Goal: Information Seeking & Learning: Learn about a topic

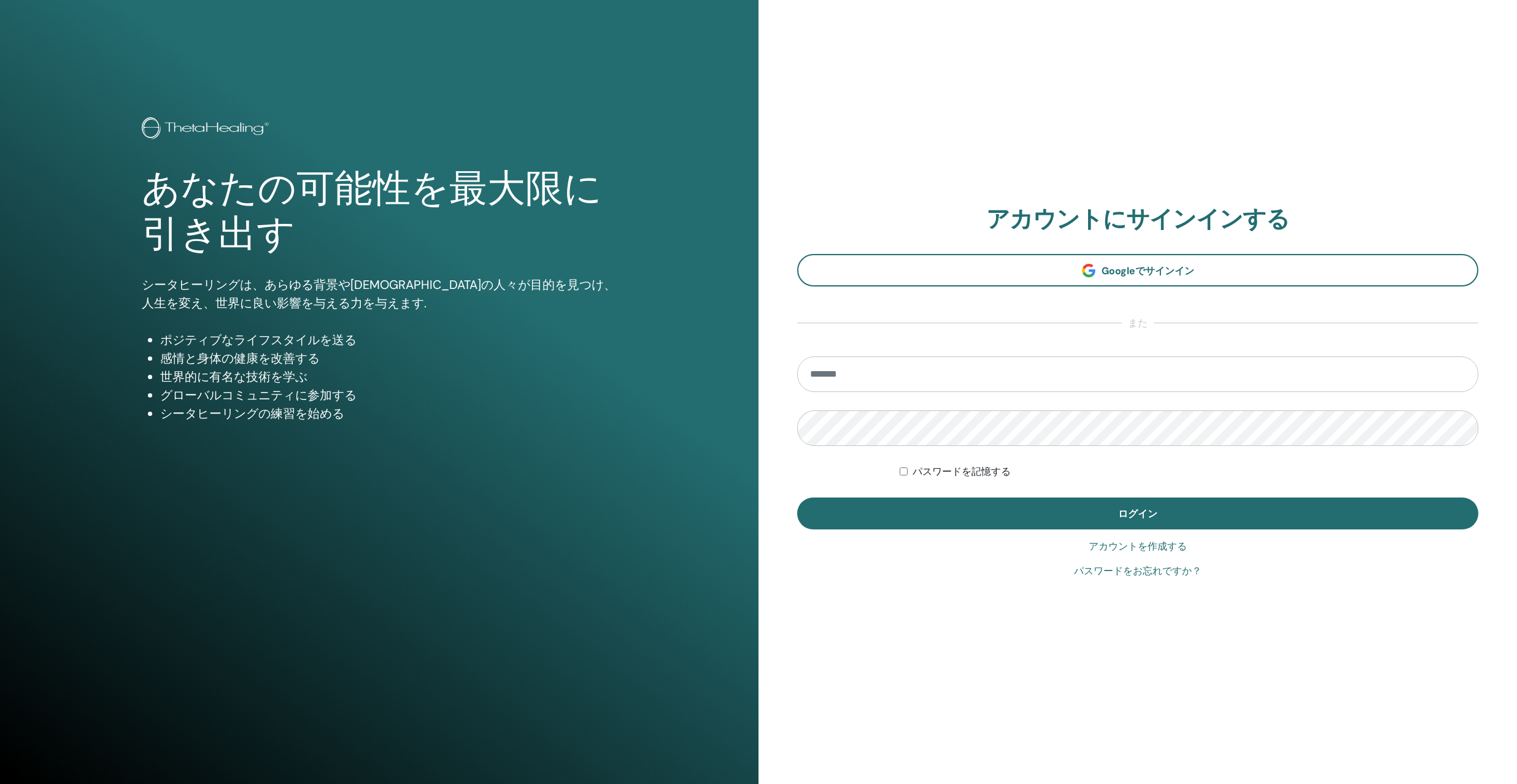
type input "**********"
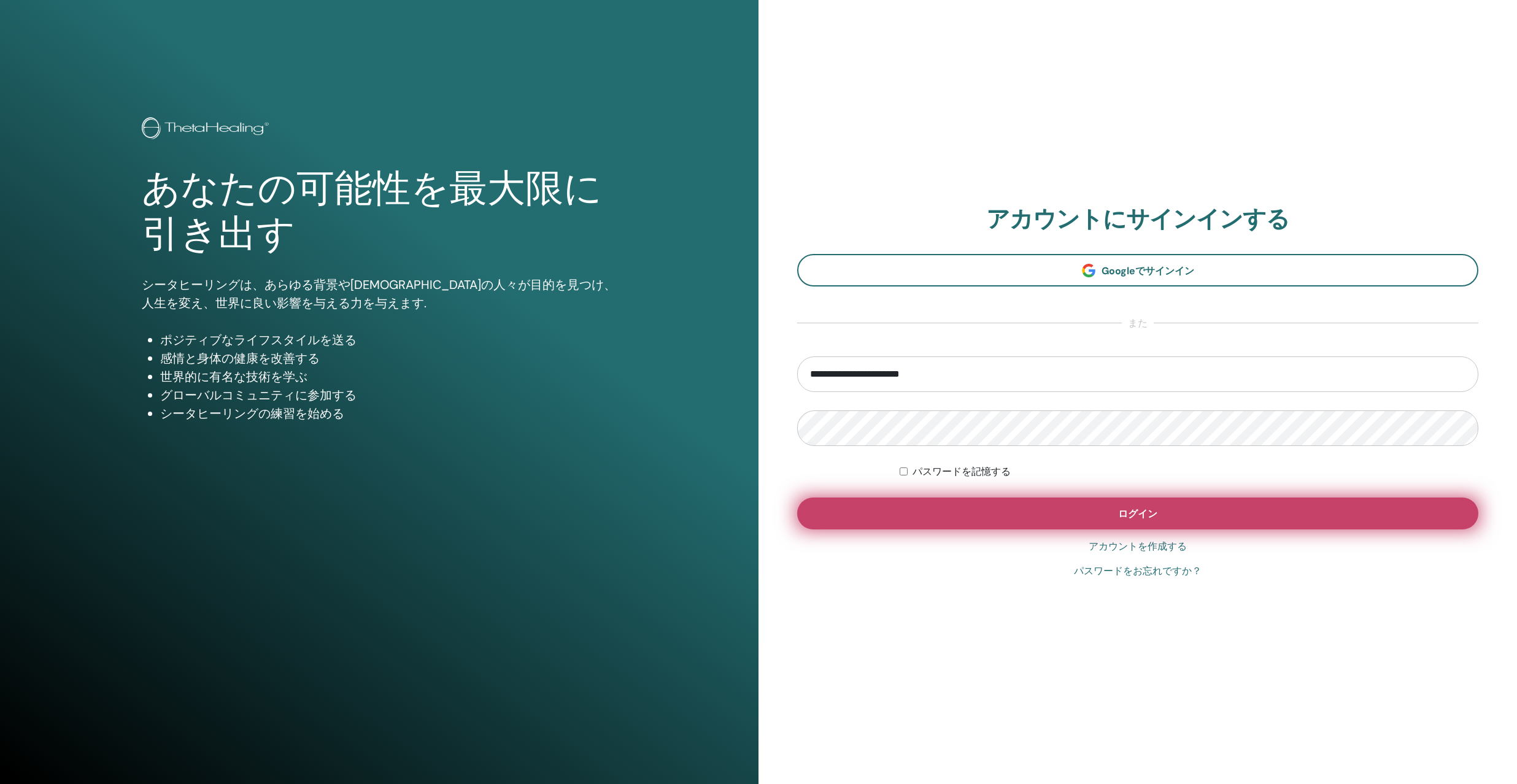
click at [1002, 514] on button "ログイン" at bounding box center [1138, 513] width 682 height 32
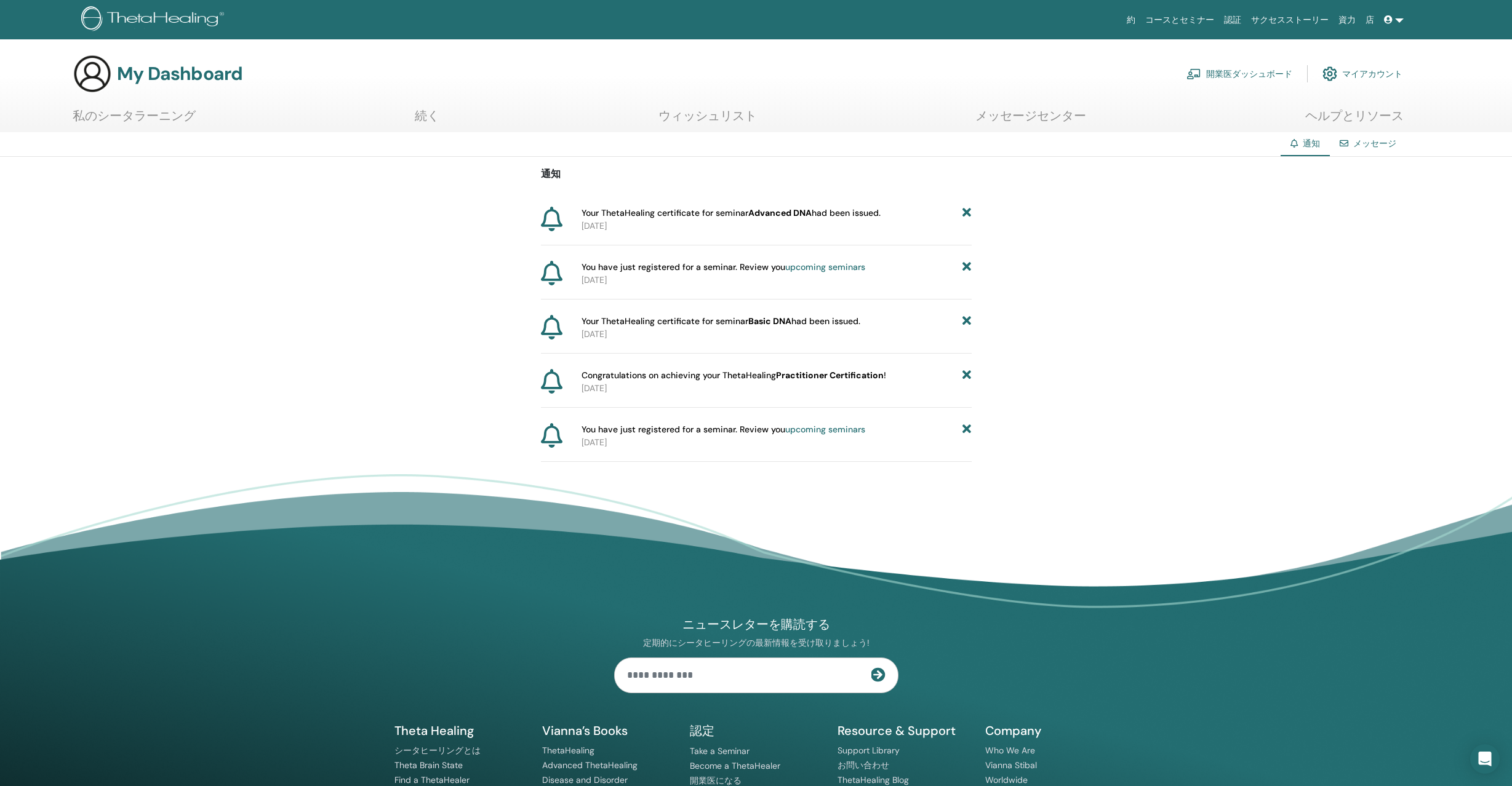
click at [838, 213] on span "Your ThetaHealing certificate for seminar Advanced DNA had been issued." at bounding box center [731, 213] width 299 height 13
click at [593, 215] on span "Your ThetaHealing certificate for seminar Advanced DNA had been issued." at bounding box center [731, 213] width 299 height 13
click at [206, 75] on h3 "My Dashboard" at bounding box center [179, 74] width 125 height 22
click at [168, 115] on link "私のシータラーニング" at bounding box center [134, 120] width 123 height 24
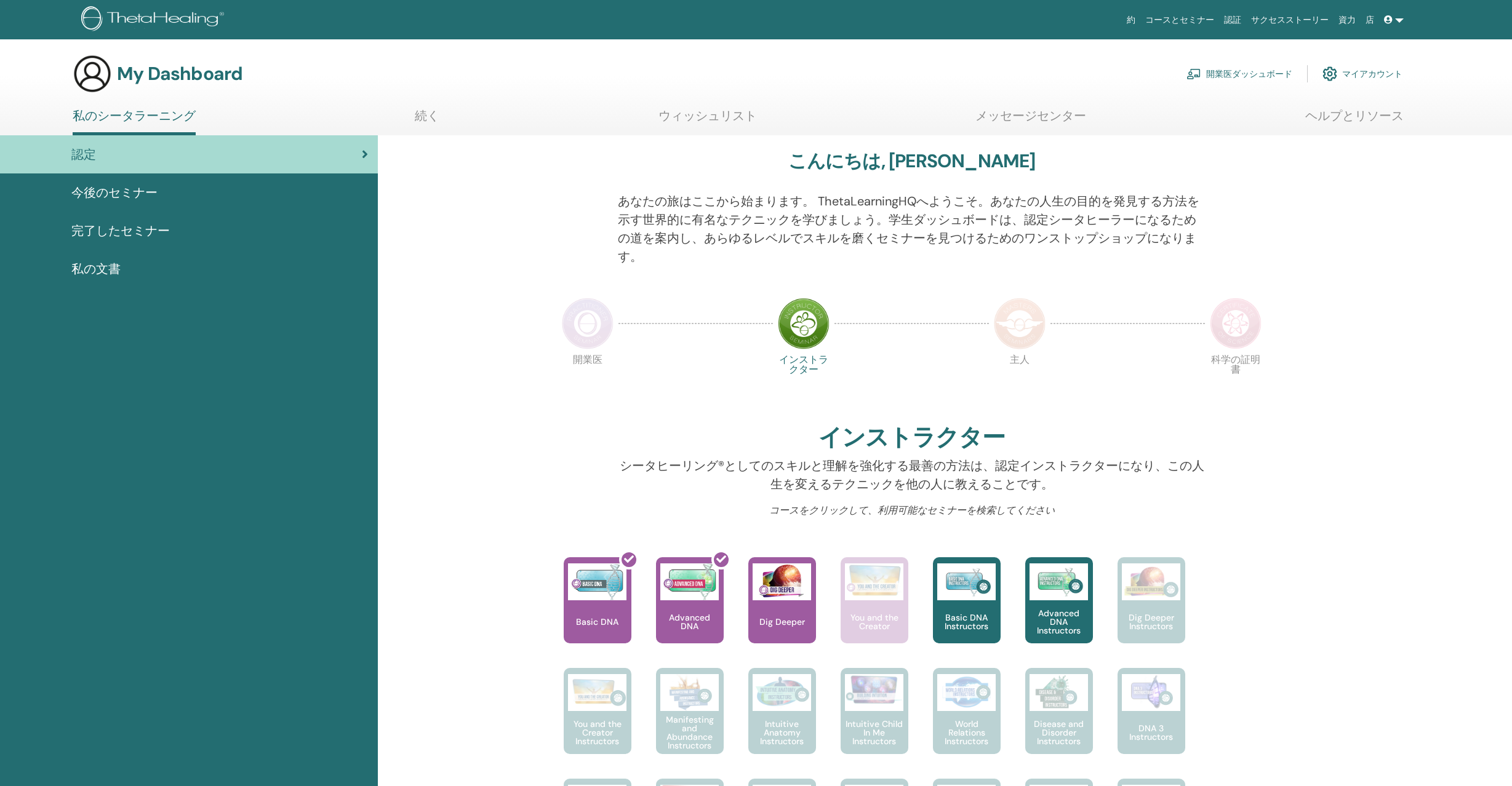
click at [167, 120] on link "私のシータラーニング" at bounding box center [134, 121] width 123 height 27
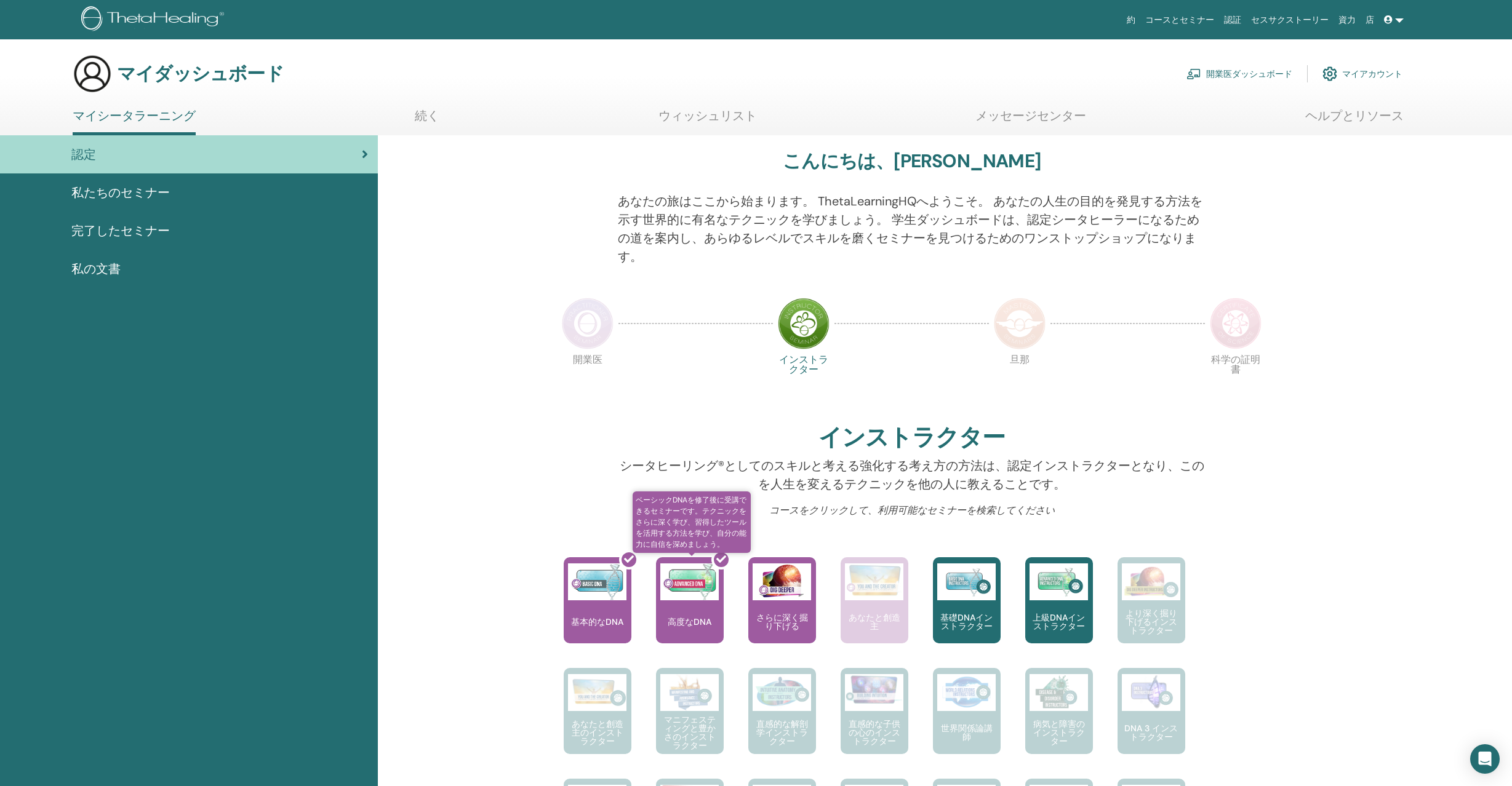
scroll to position [192, 0]
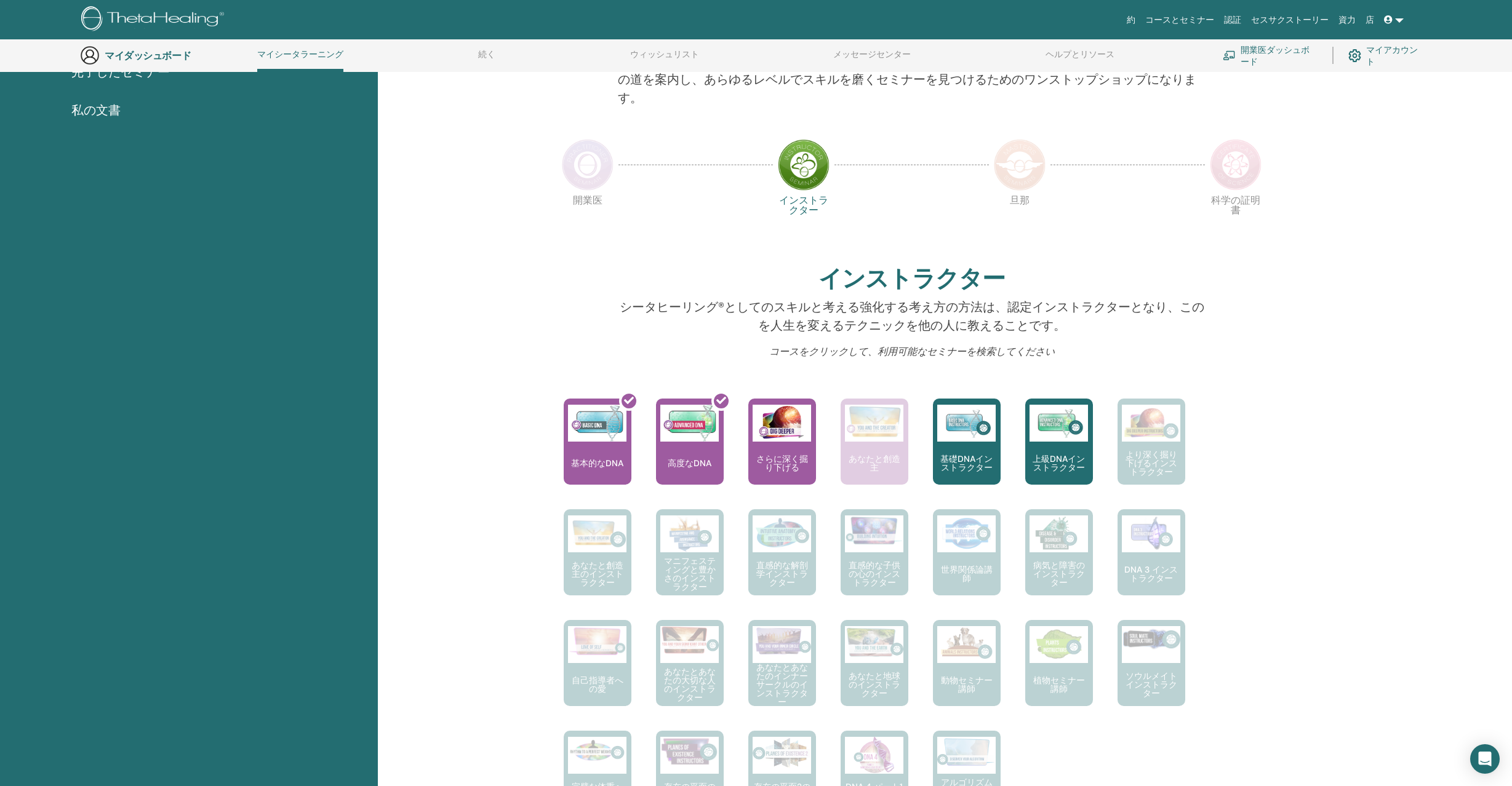
click at [586, 166] on img at bounding box center [588, 165] width 51 height 51
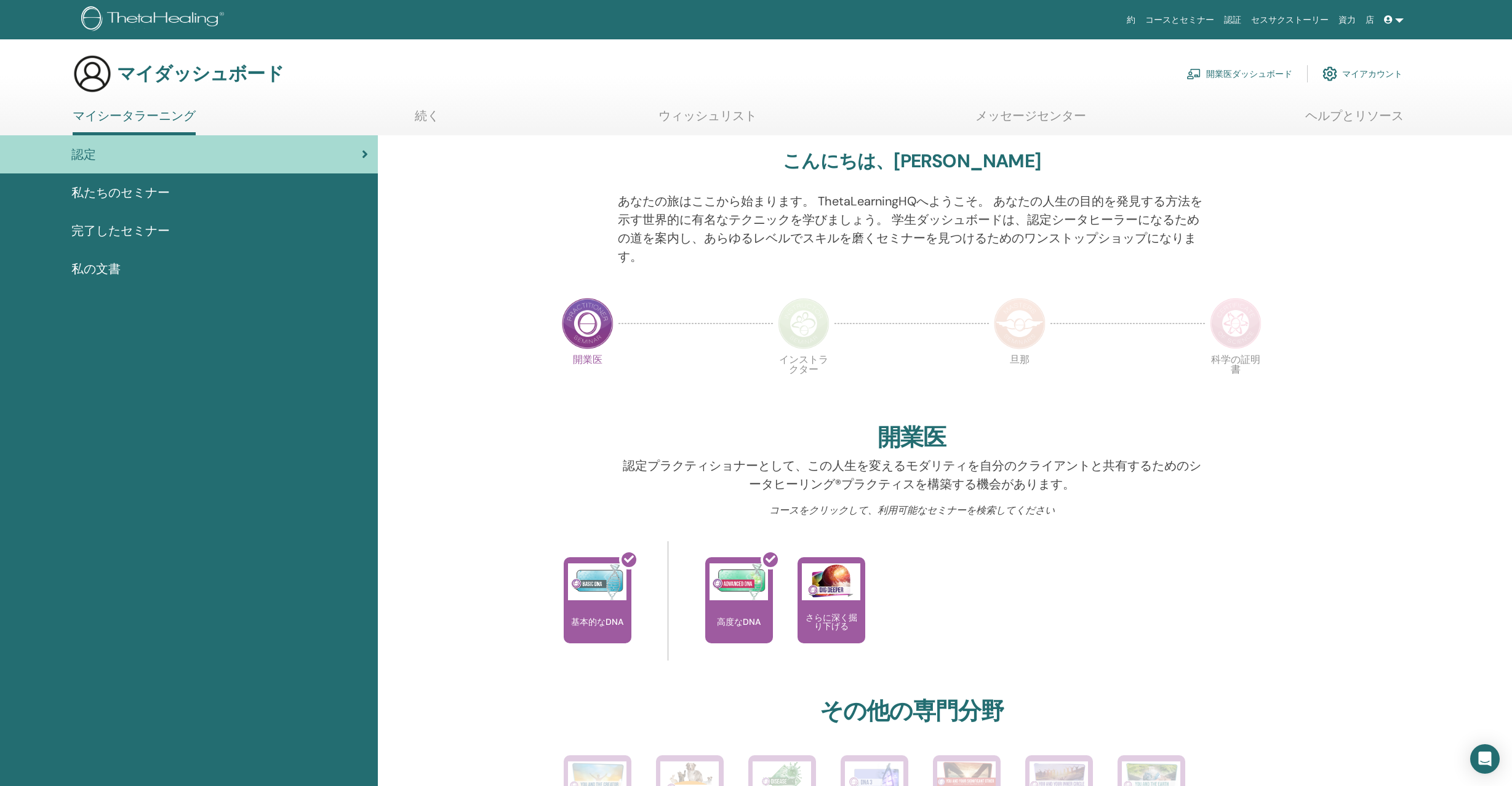
click at [808, 325] on img at bounding box center [804, 323] width 51 height 51
click at [804, 331] on img at bounding box center [804, 323] width 51 height 51
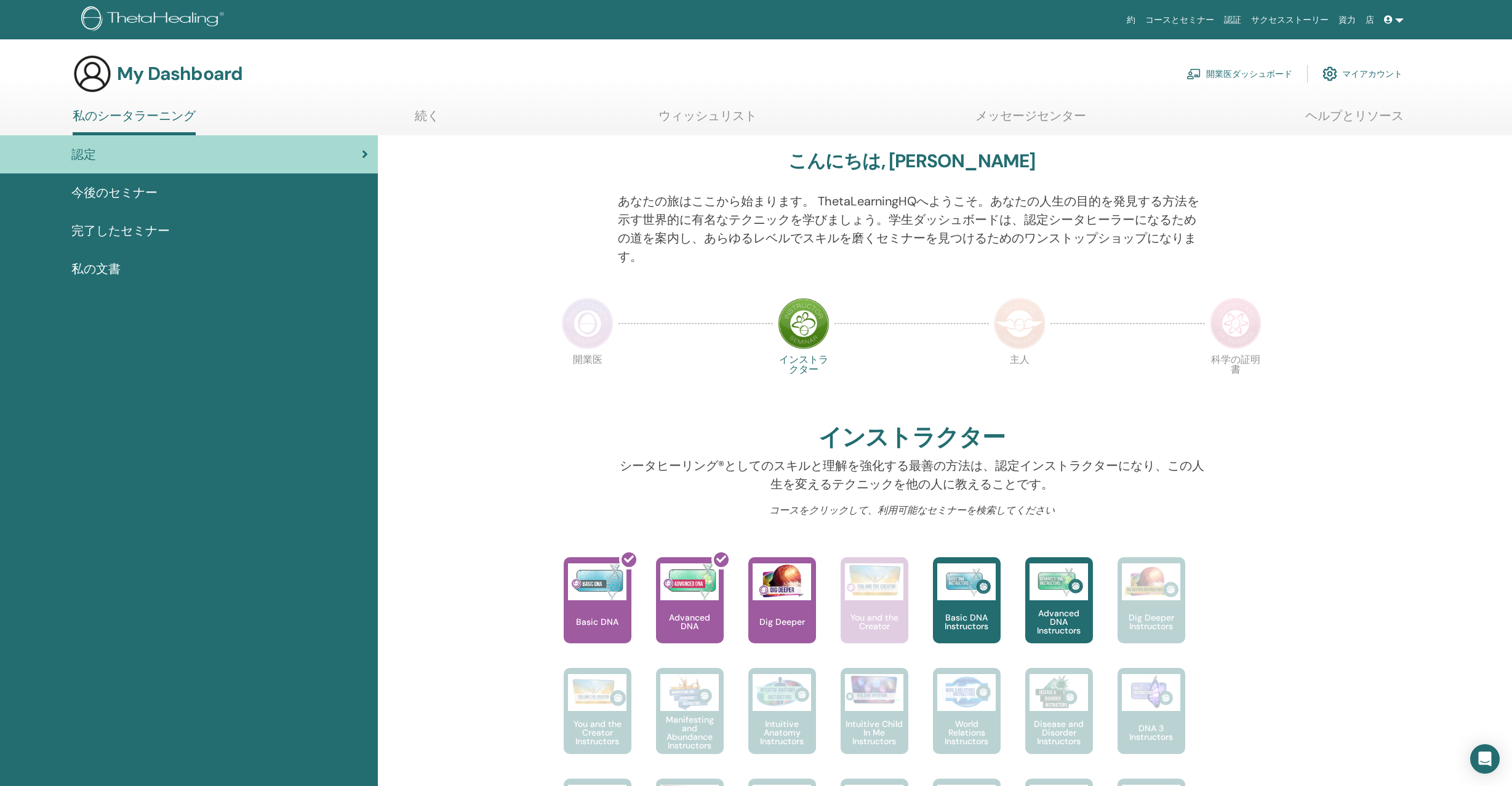
scroll to position [153, 0]
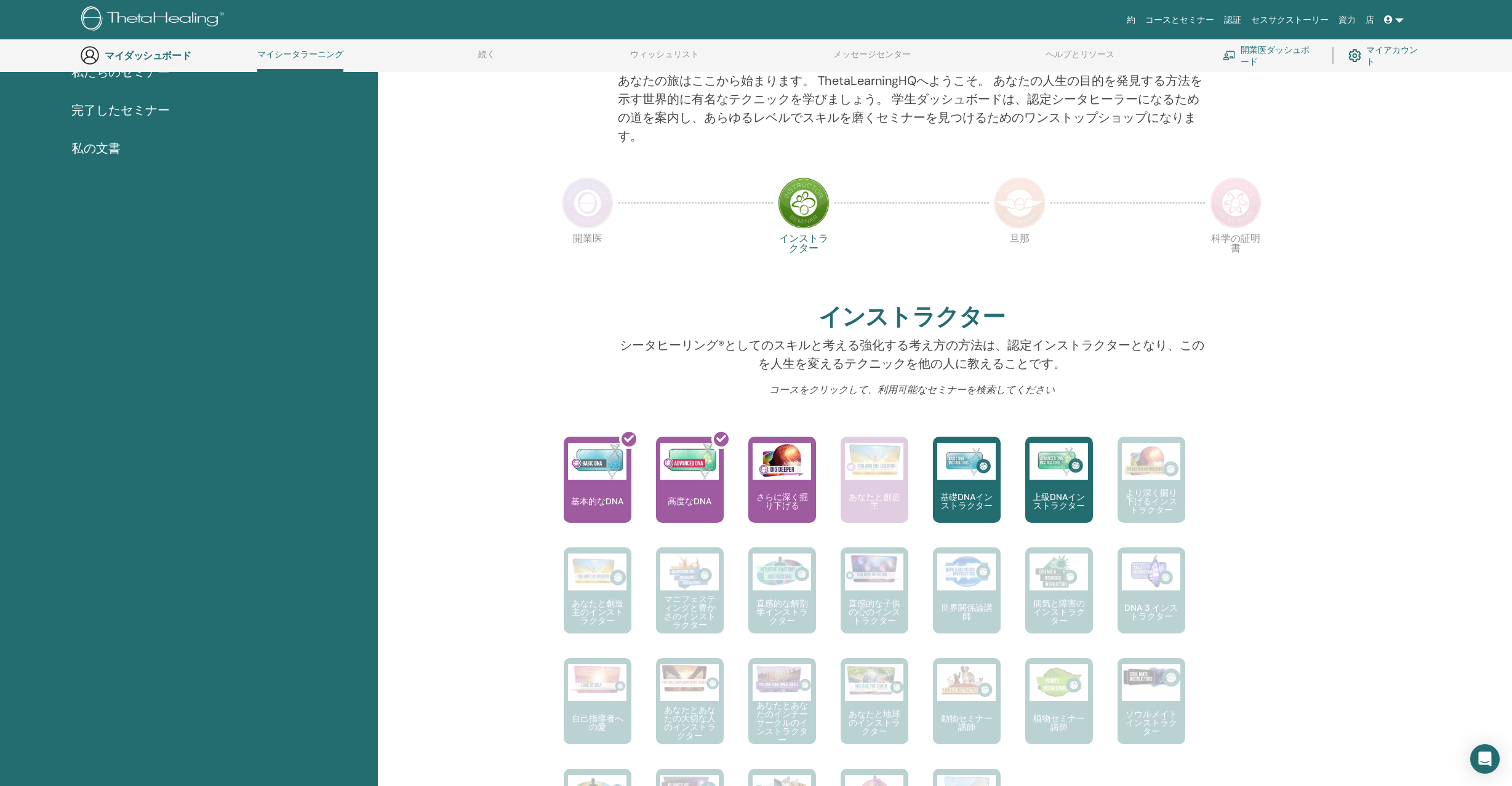
click at [598, 201] on img at bounding box center [588, 203] width 51 height 51
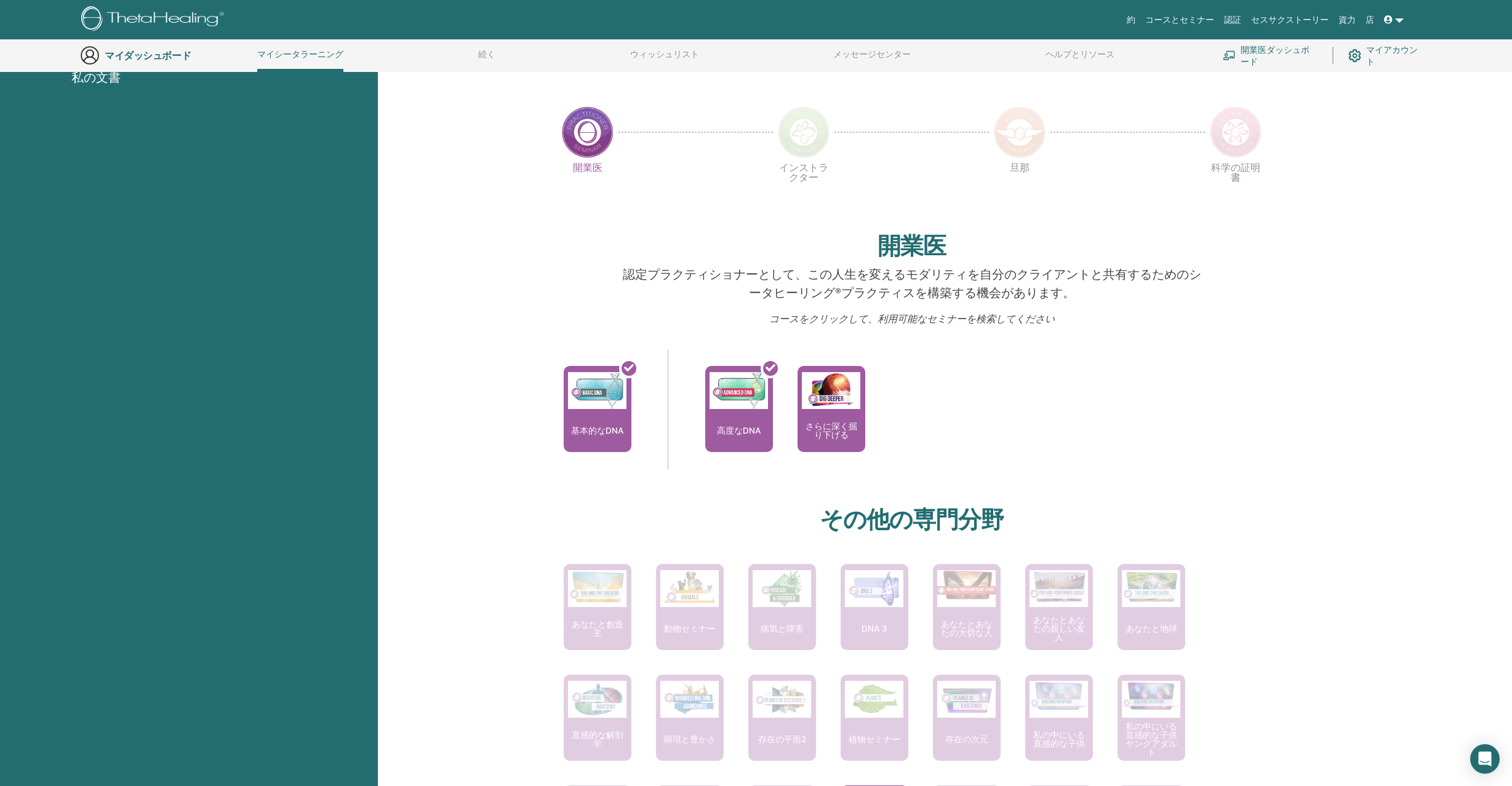
scroll to position [161, 0]
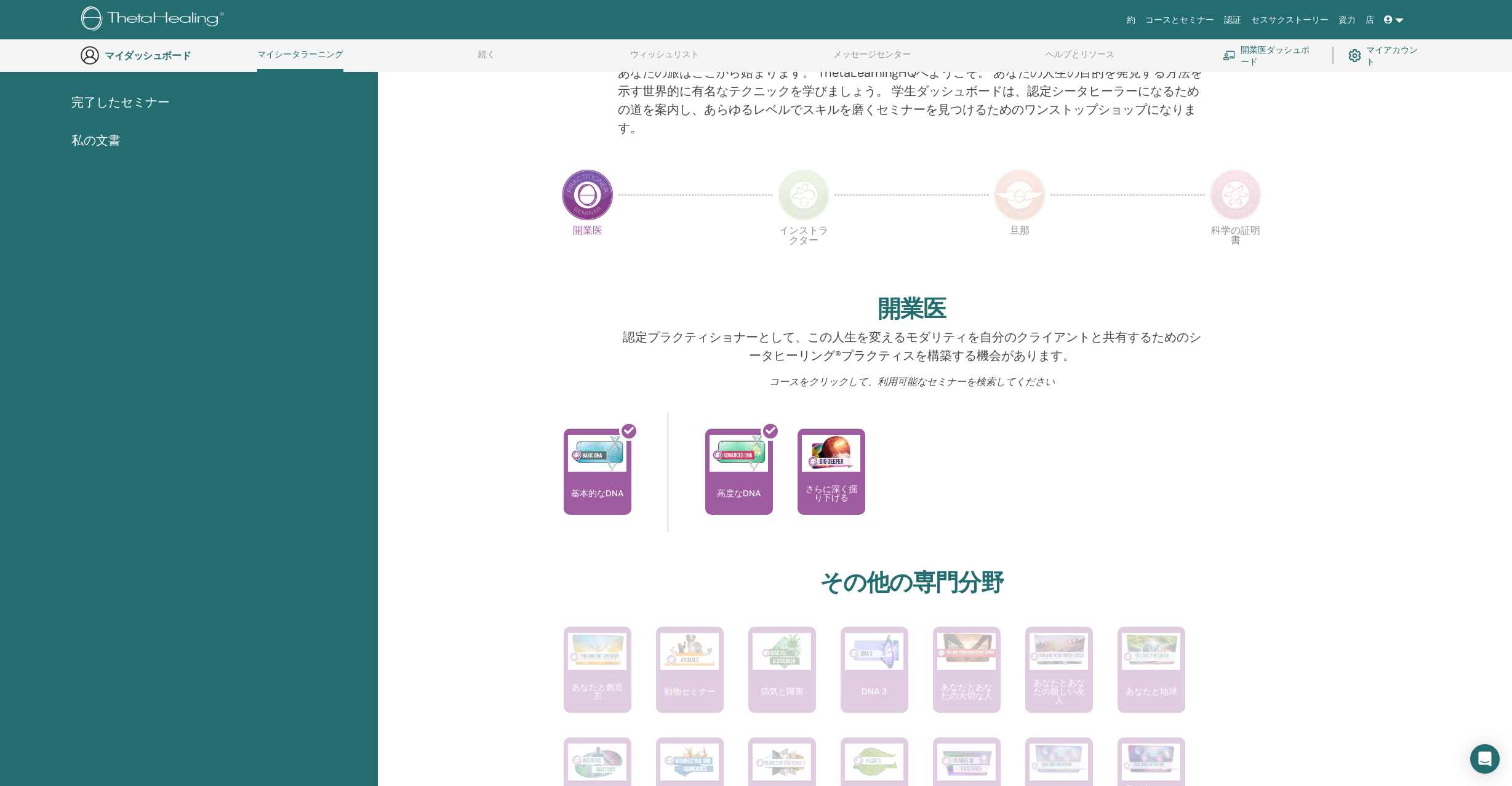
click at [1018, 195] on img at bounding box center [1020, 195] width 51 height 51
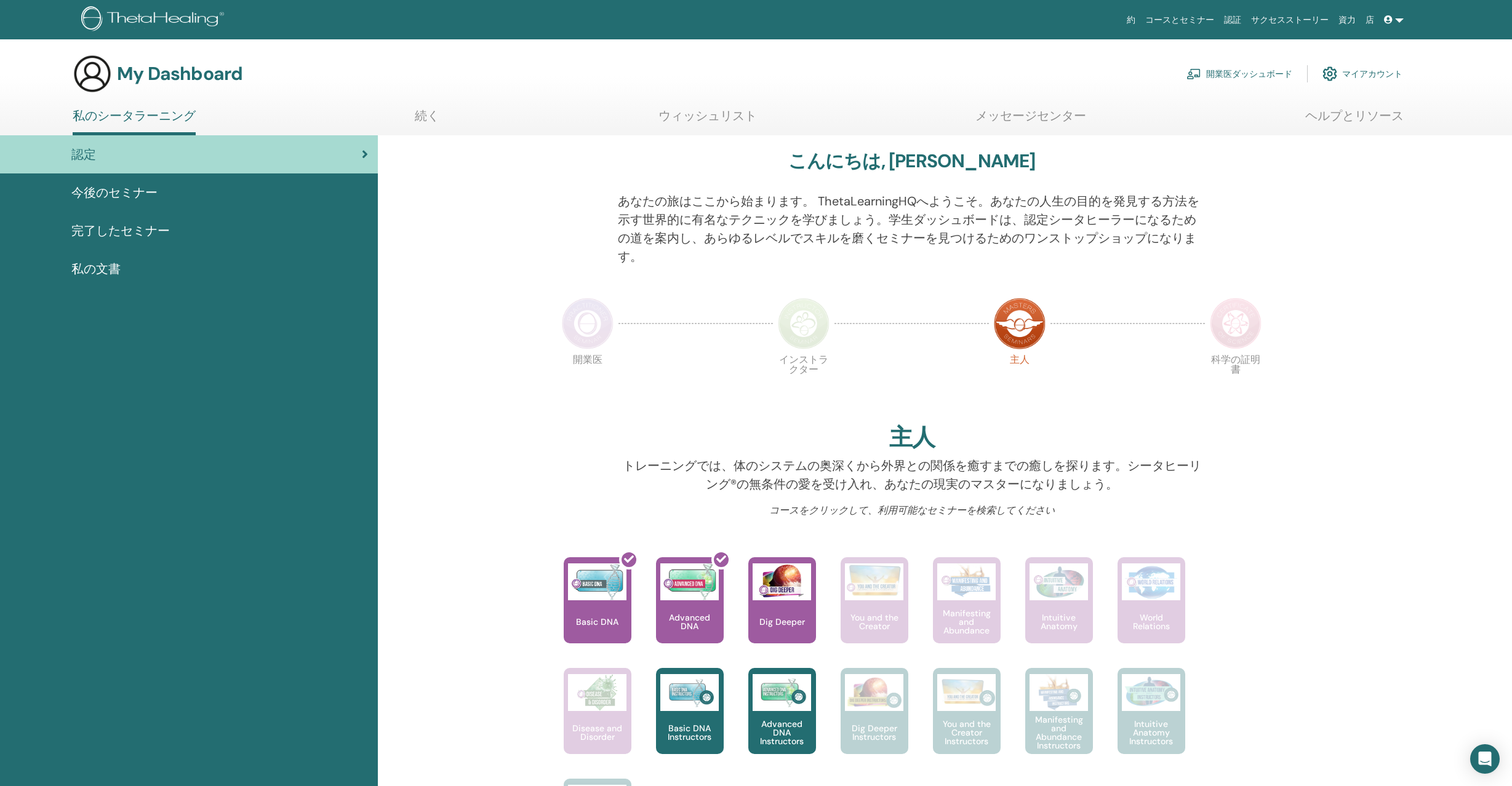
click at [1022, 122] on link "メッセージセンター" at bounding box center [1030, 120] width 111 height 24
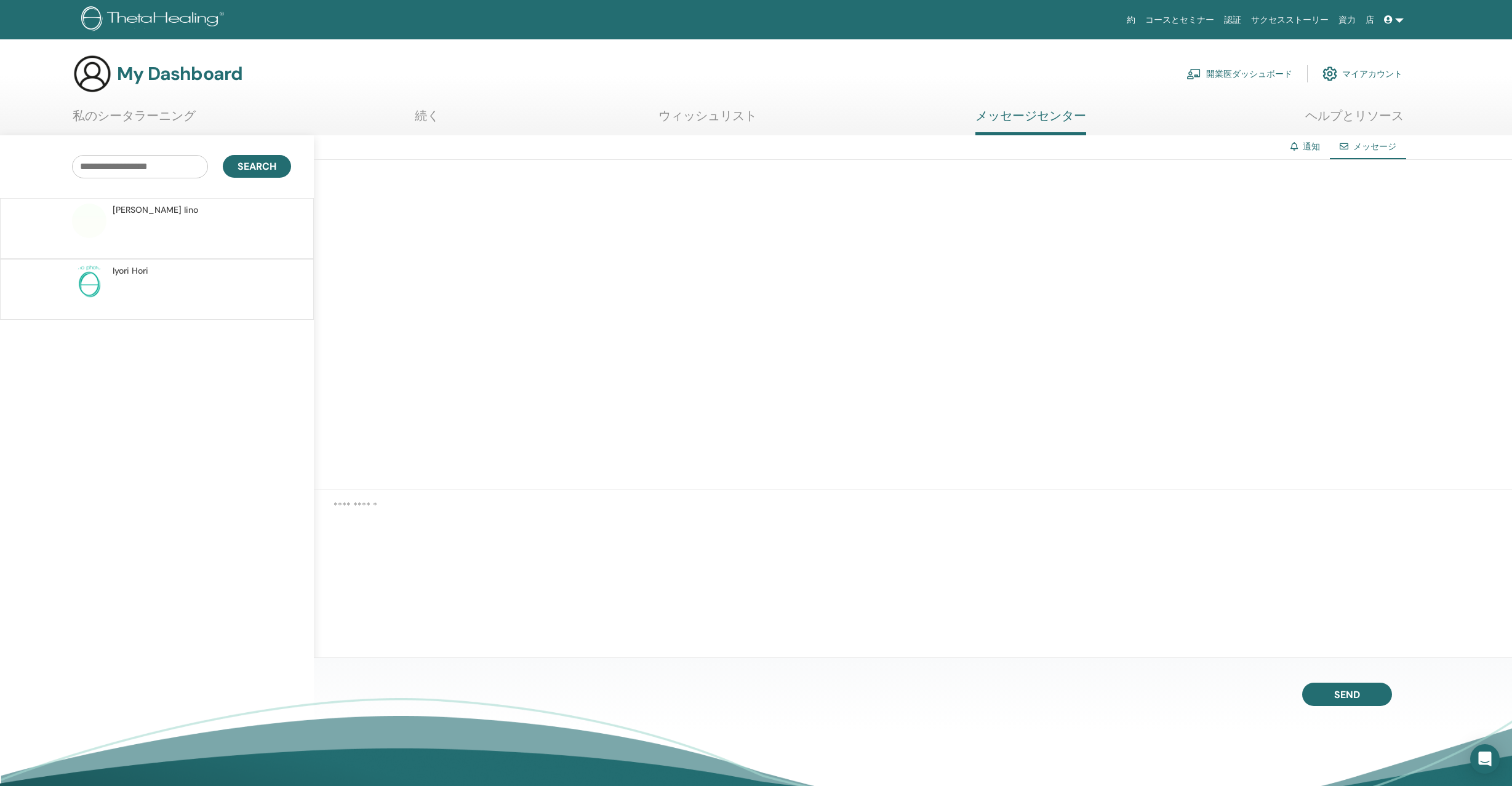
click at [100, 286] on img at bounding box center [89, 282] width 35 height 35
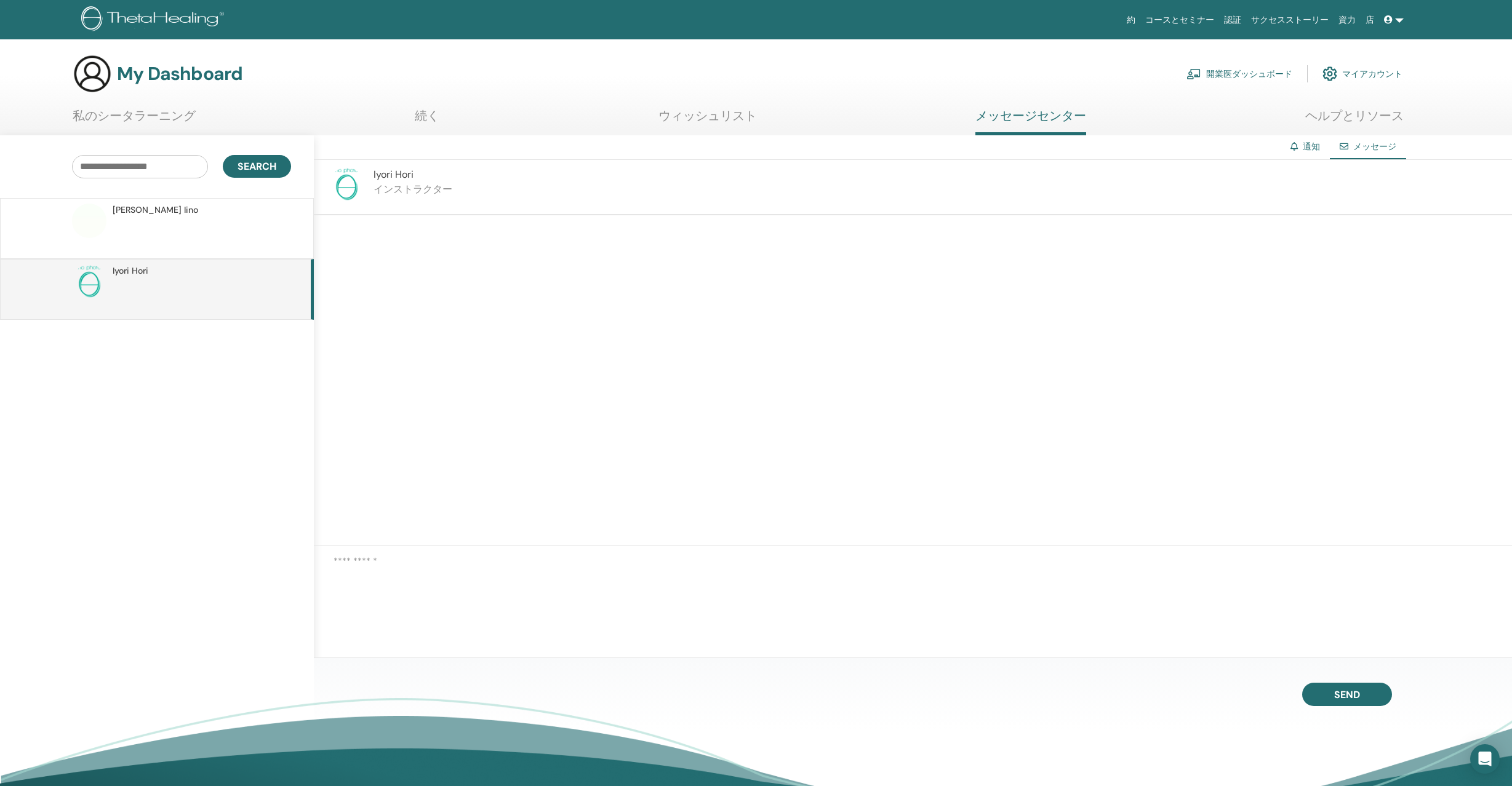
click at [724, 109] on link "ウィッシュリスト" at bounding box center [707, 120] width 98 height 24
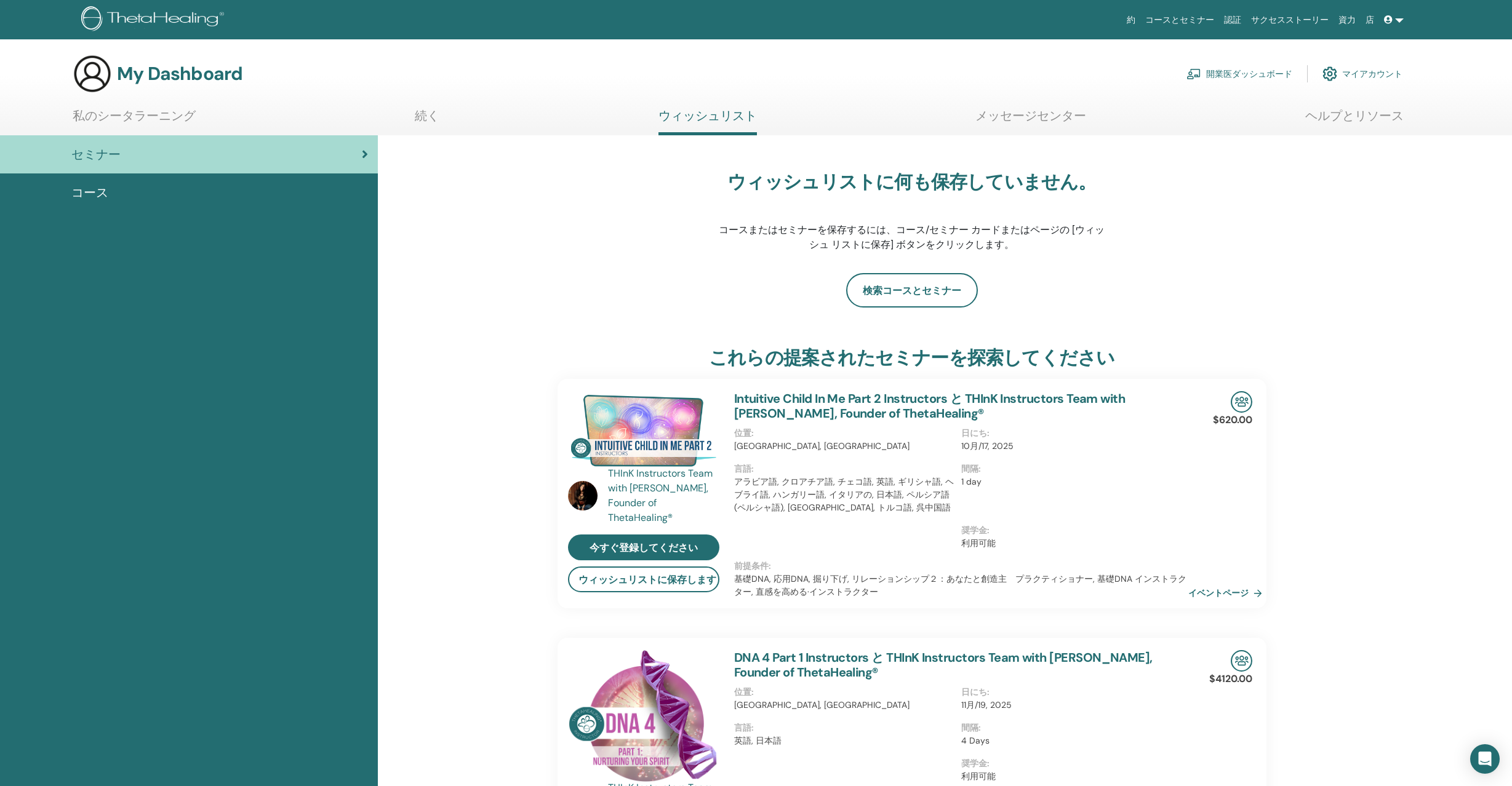
click at [170, 118] on link "私のシータラーニング" at bounding box center [134, 120] width 123 height 24
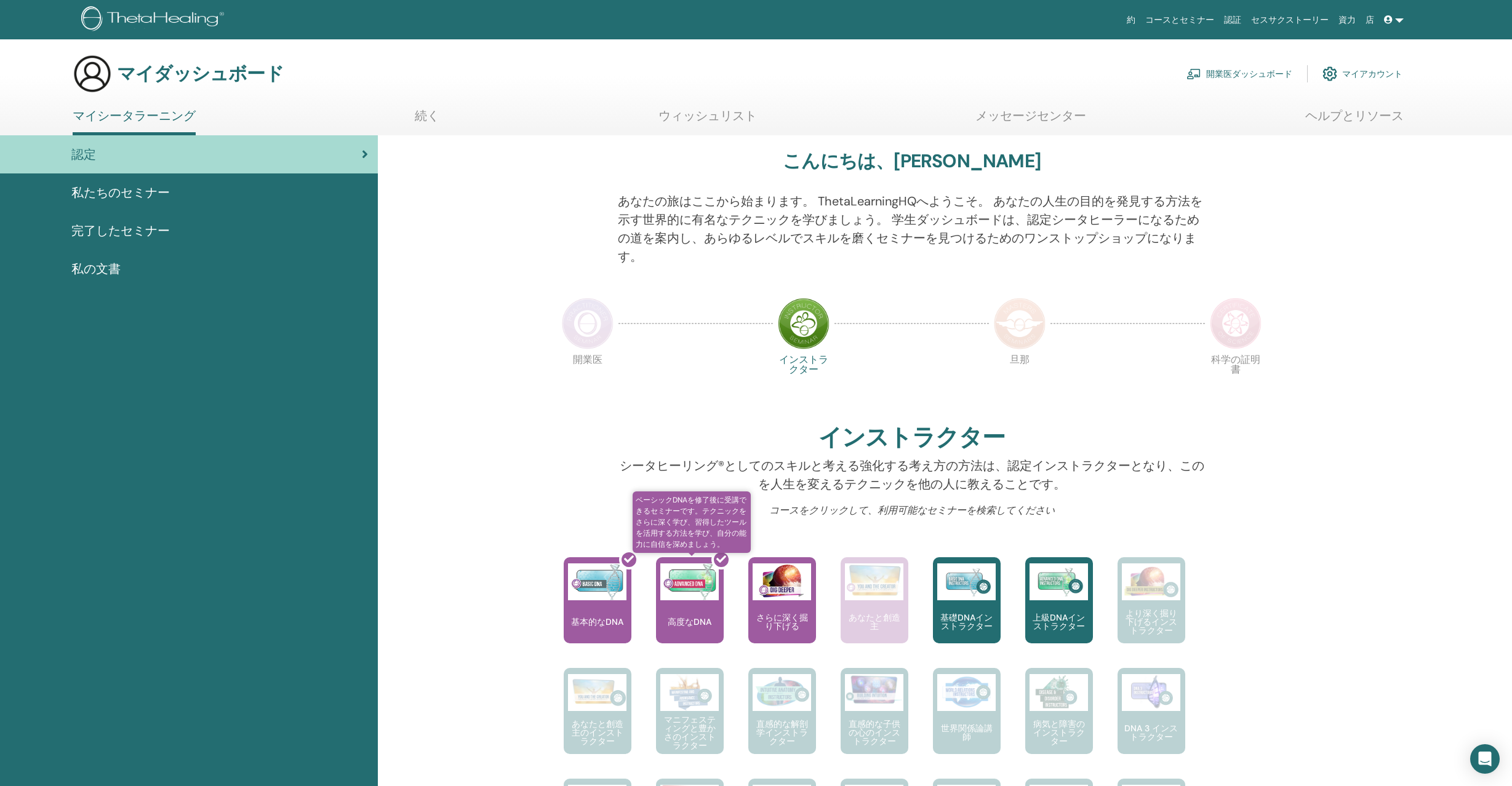
click at [688, 594] on div at bounding box center [697, 605] width 68 height 111
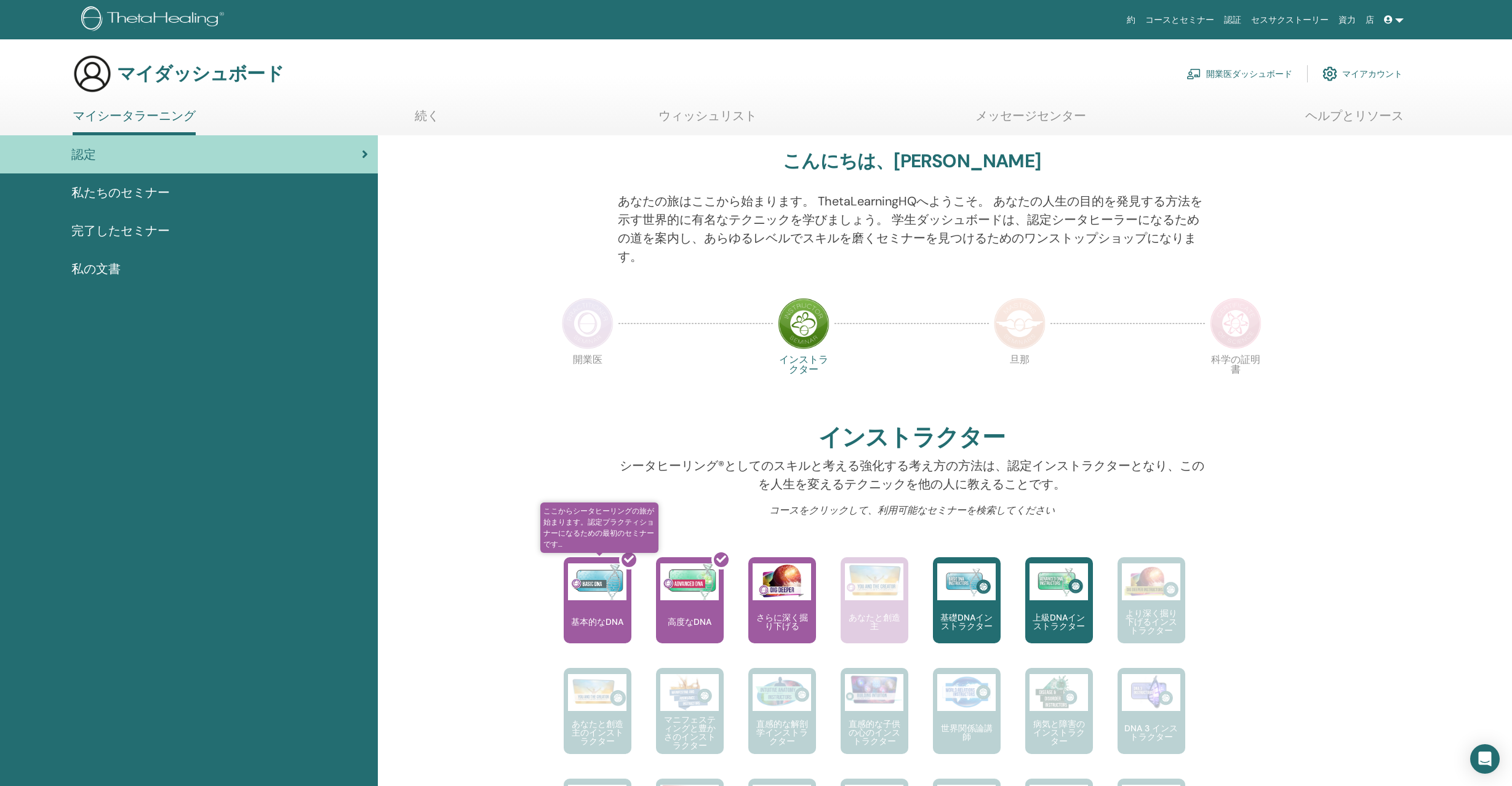
click at [609, 599] on div at bounding box center [604, 605] width 68 height 111
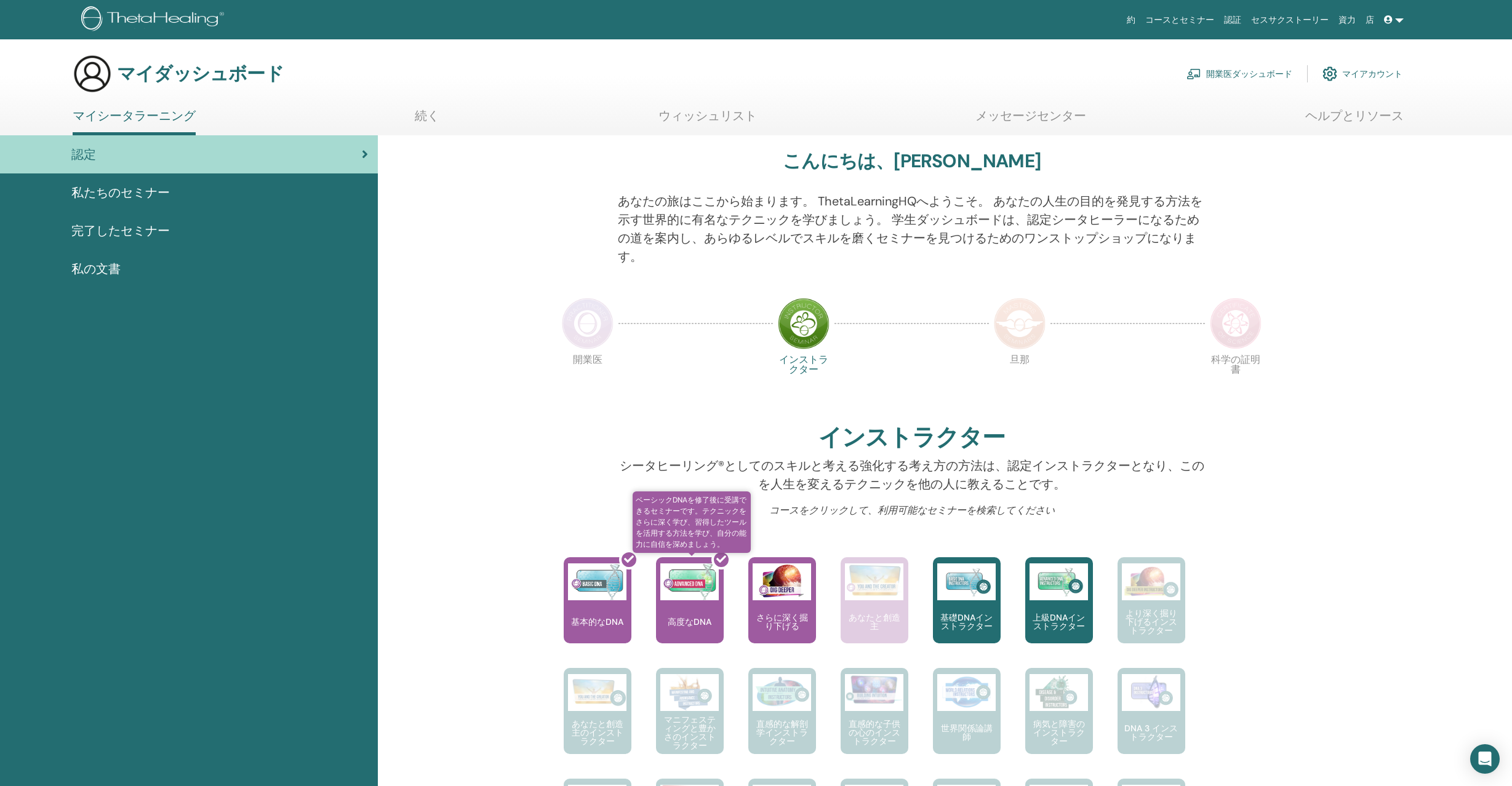
click at [702, 591] on div at bounding box center [697, 605] width 68 height 111
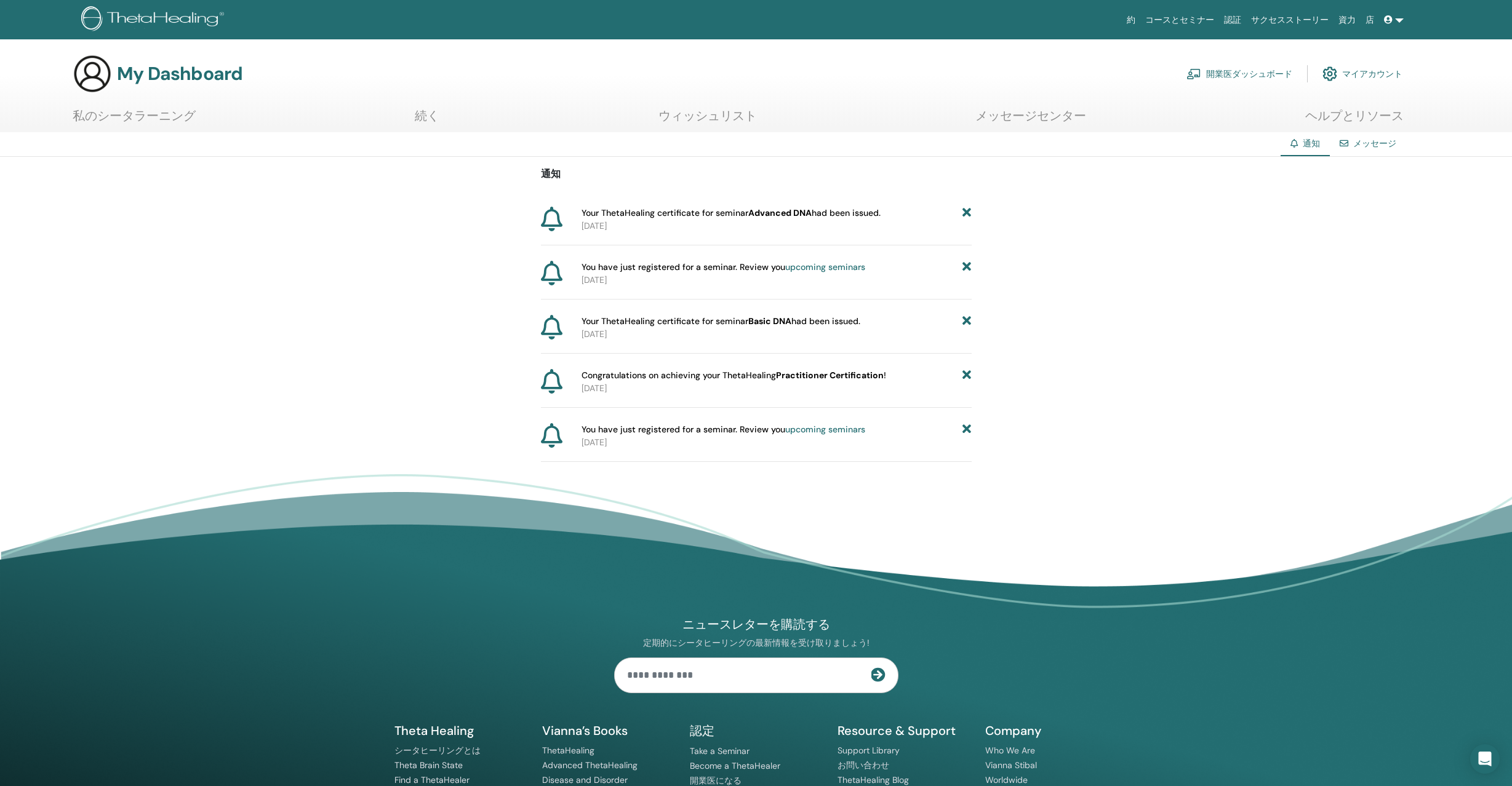
click at [1361, 144] on link "メッセージ" at bounding box center [1374, 143] width 43 height 11
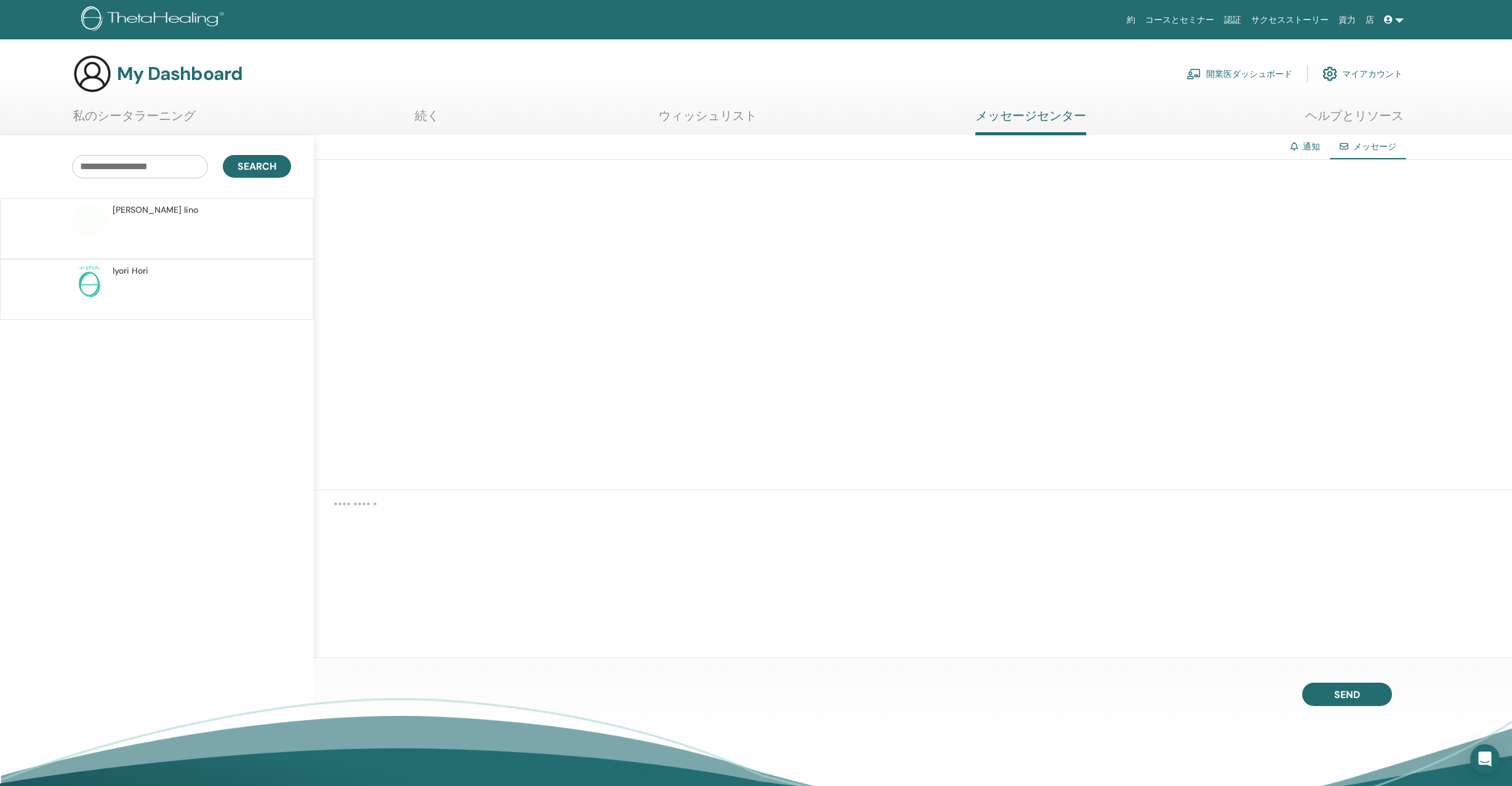
click at [1308, 147] on link "通知" at bounding box center [1311, 146] width 17 height 11
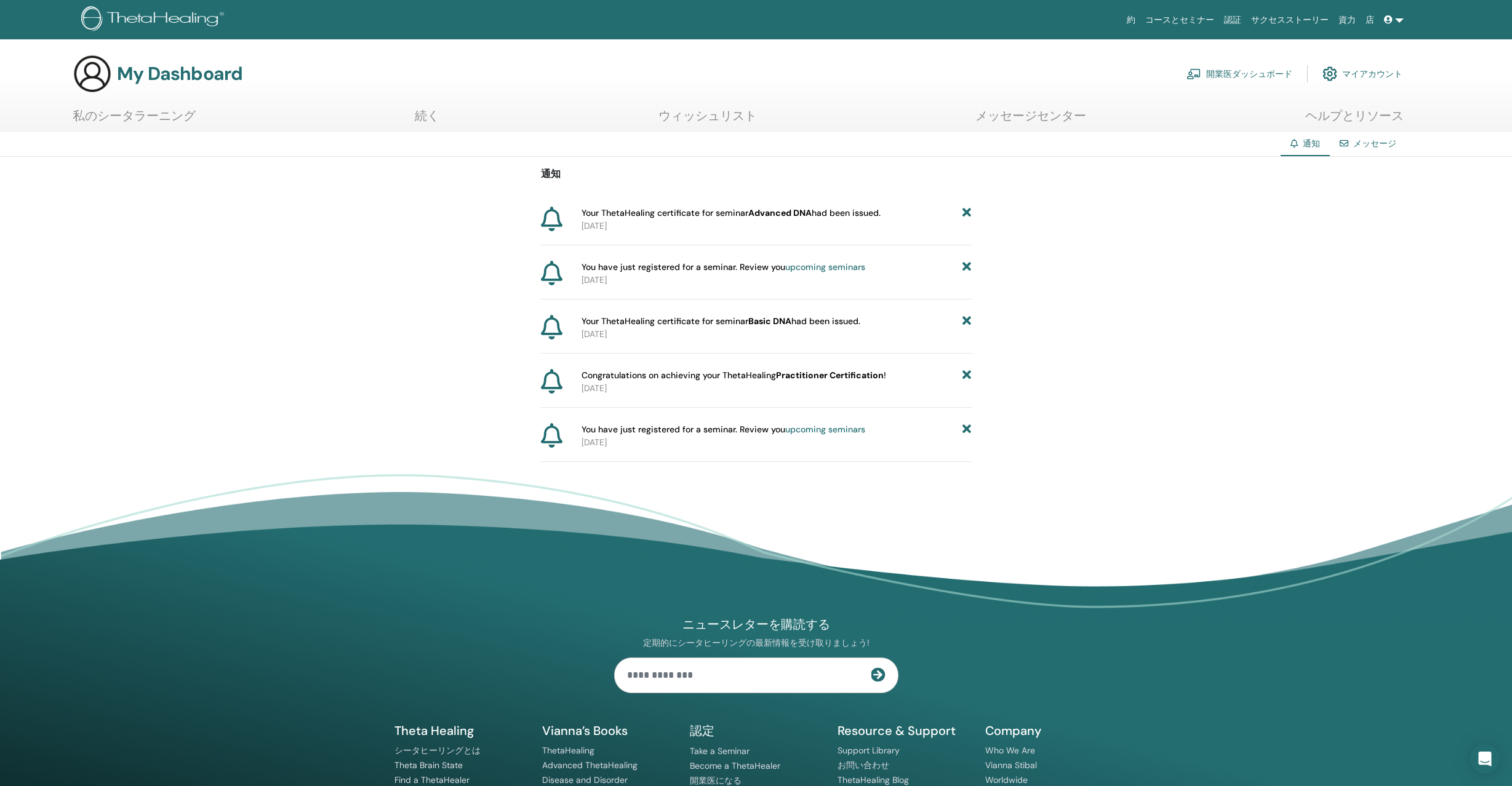
click at [701, 216] on span "Your ThetaHealing certificate for seminar Advanced DNA had been issued." at bounding box center [731, 213] width 299 height 13
click at [605, 226] on p "[DATE]" at bounding box center [777, 226] width 390 height 13
click at [548, 222] on icon at bounding box center [552, 219] width 22 height 24
click at [1272, 74] on link "開業医ダッシュボード" at bounding box center [1239, 74] width 106 height 27
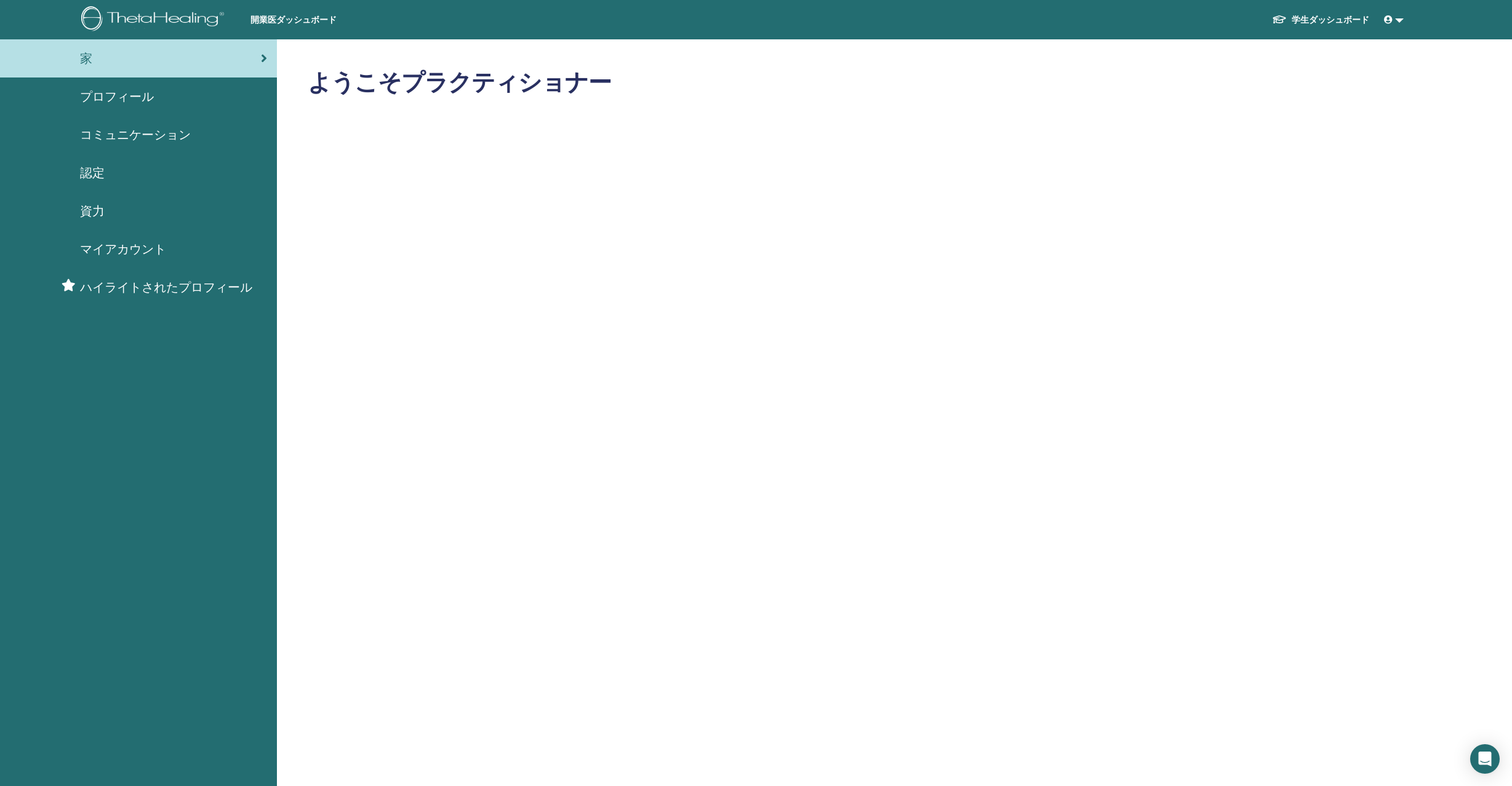
click at [93, 174] on span "認定" at bounding box center [92, 173] width 24 height 19
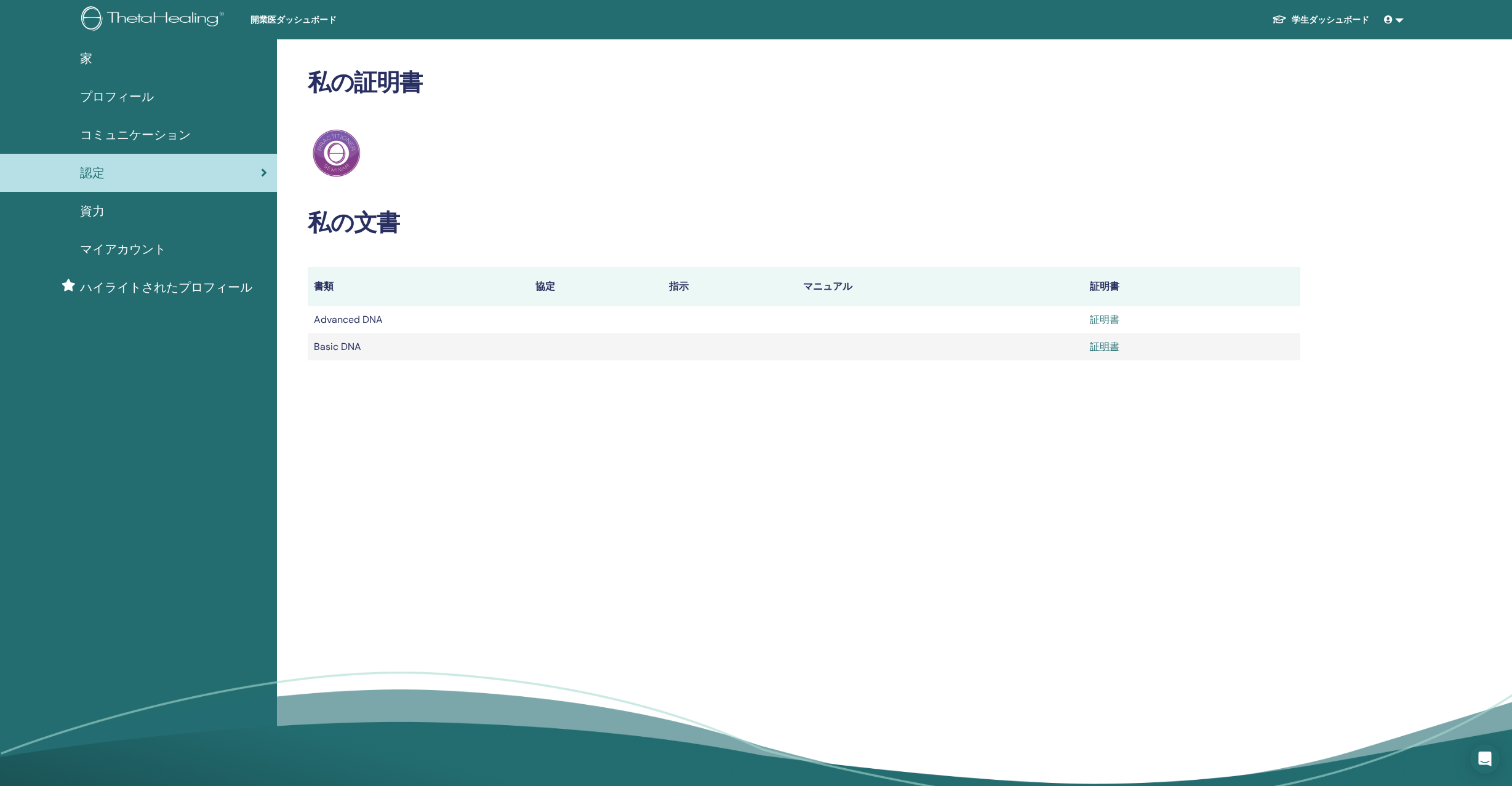
click at [1103, 317] on link "証明書" at bounding box center [1104, 319] width 30 height 13
click at [622, 138] on div "ThetaHealing 開業医" at bounding box center [804, 153] width 993 height 53
